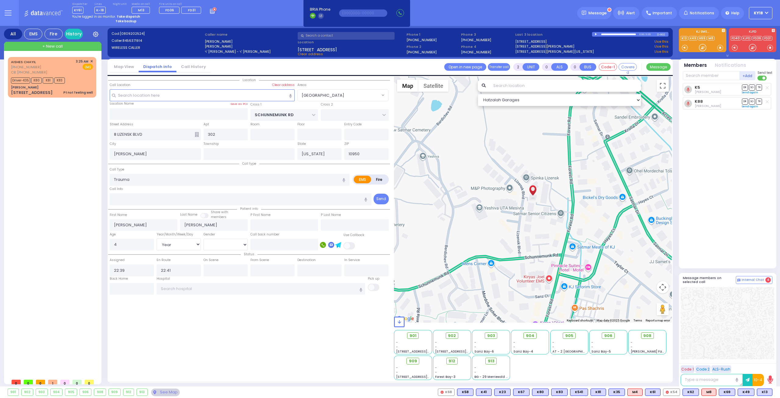
select select "[GEOGRAPHIC_DATA]"
select select "Year"
select select "[DEMOGRAPHIC_DATA]"
click at [73, 80] on div "Driver-K35 K80 K81 K83" at bounding box center [52, 80] width 82 height 8
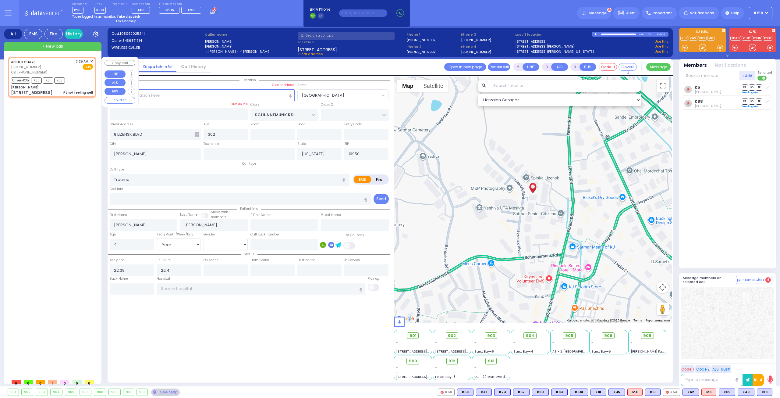
type input "6"
select select
type input "Pt not feeling well"
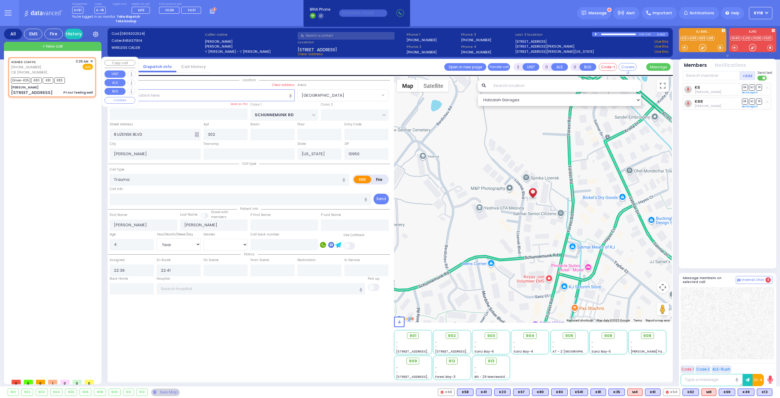
radio input "true"
type input "[PERSON_NAME]"
type input "38"
select select "Year"
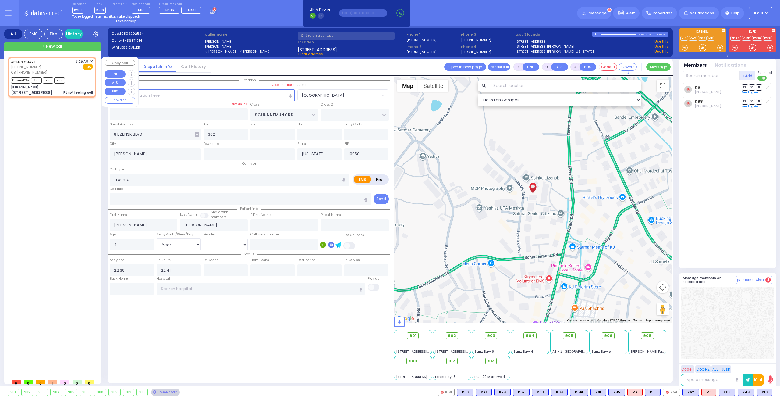
select select "[DEMOGRAPHIC_DATA]"
type input "6465159691"
type input "03:25"
type input "03:28"
type input "03:29"
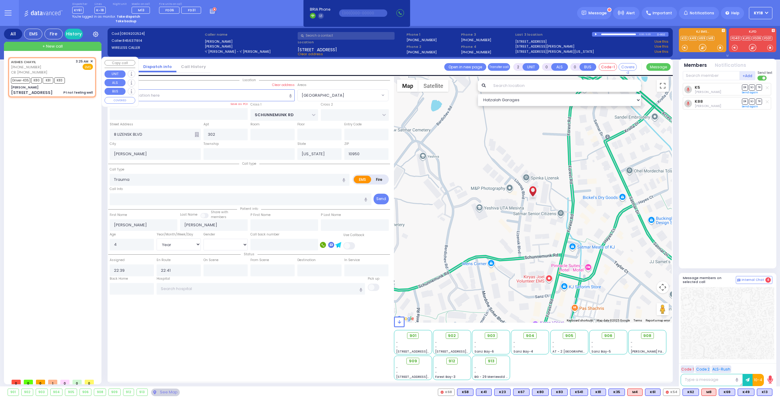
type input "03:57"
type input "[GEOGRAPHIC_DATA] [STREET_ADDRESS] [GEOGRAPHIC_DATA]"
select select "Hatzalah Garages"
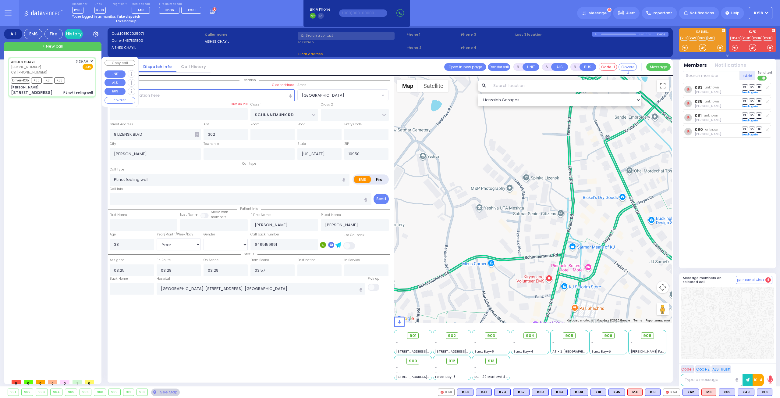
select select
radio input "true"
select select "Year"
select select "[DEMOGRAPHIC_DATA]"
type input "[PERSON_NAME]"
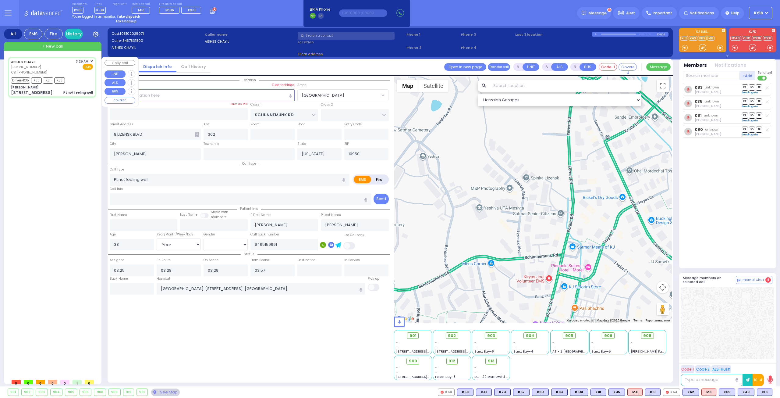
type input "[GEOGRAPHIC_DATA]"
type input "[STREET_ADDRESS]"
type input "Monroe"
select select
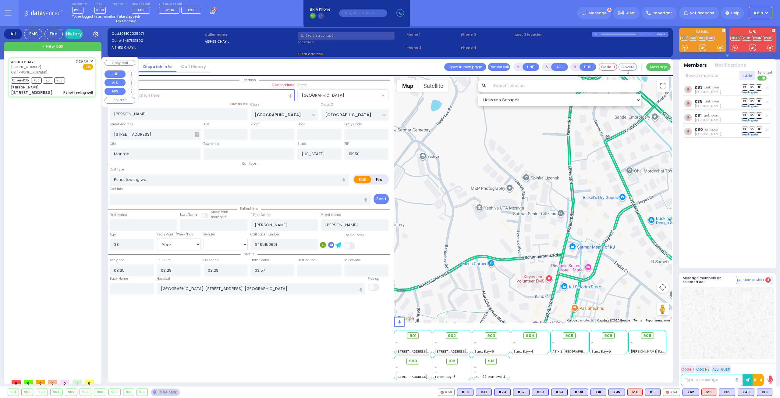
select select "Hatzalah Garages"
select select "SECTION 5"
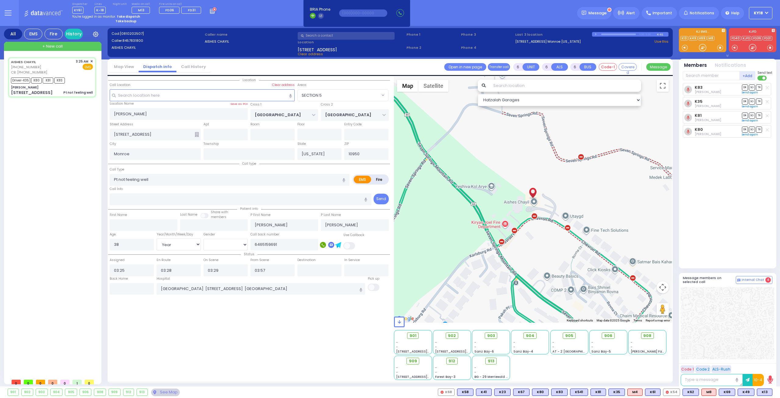
click at [129, 17] on strong "Take dispatch" at bounding box center [128, 16] width 23 height 5
select select "4"
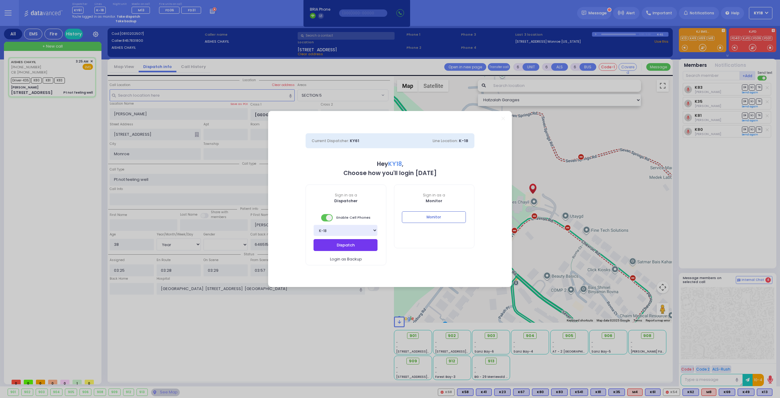
click at [354, 244] on button "Dispatch" at bounding box center [346, 245] width 64 height 12
